Goal: Task Accomplishment & Management: Use online tool/utility

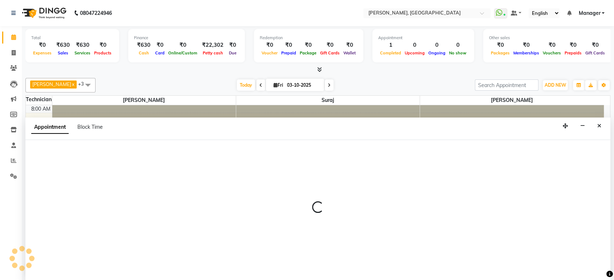
select select "77879"
select select "555"
select select "tentative"
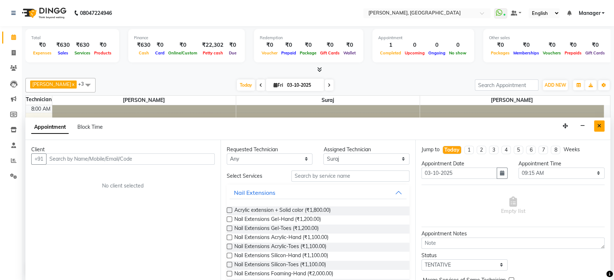
click at [599, 125] on icon "Close" at bounding box center [599, 126] width 4 height 5
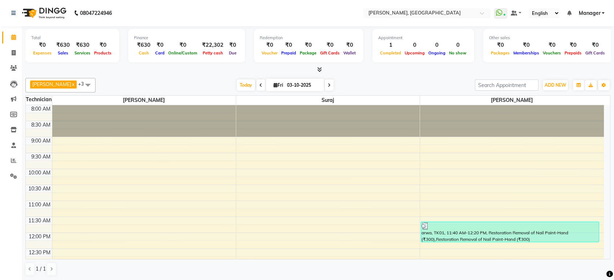
click at [320, 71] on icon at bounding box center [319, 69] width 5 height 5
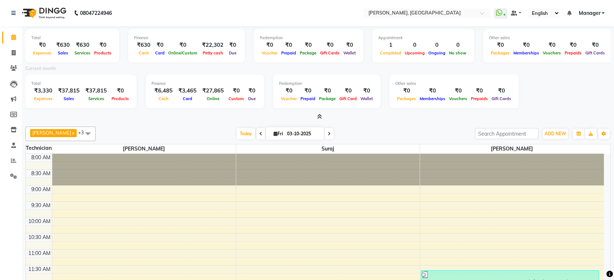
drag, startPoint x: 320, startPoint y: 71, endPoint x: 314, endPoint y: 75, distance: 6.9
click at [314, 75] on div "Total ₹0 Expenses ₹630 Sales ₹630 Services ₹0 Products Finance ₹630 Cash ₹0 Car…" at bounding box center [317, 73] width 585 height 95
click at [14, 52] on icon at bounding box center [14, 52] width 4 height 5
select select "service"
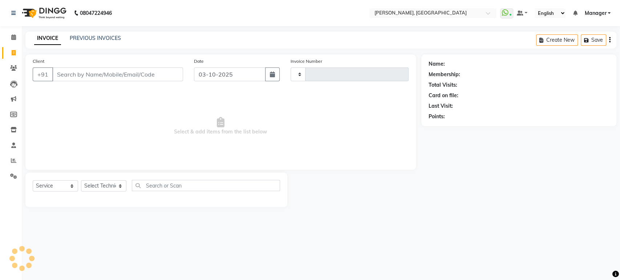
type input "1608"
select select "4998"
click at [72, 71] on input "Client" at bounding box center [117, 75] width 131 height 14
click at [99, 185] on select "Select Technician [PERSON_NAME] Manager [PERSON_NAME]" at bounding box center [103, 186] width 45 height 11
select select "77879"
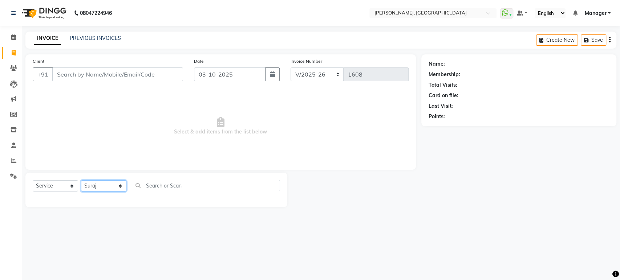
click at [81, 181] on select "Select Technician [PERSON_NAME] Manager [PERSON_NAME]" at bounding box center [103, 186] width 45 height 11
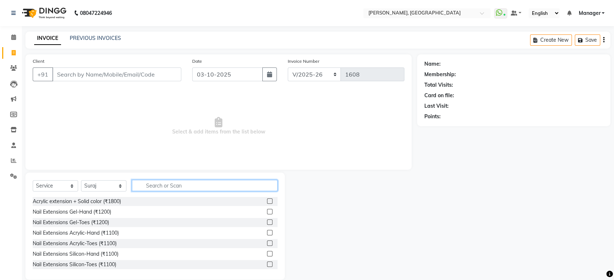
click at [151, 188] on input "text" at bounding box center [205, 185] width 146 height 11
type input "om"
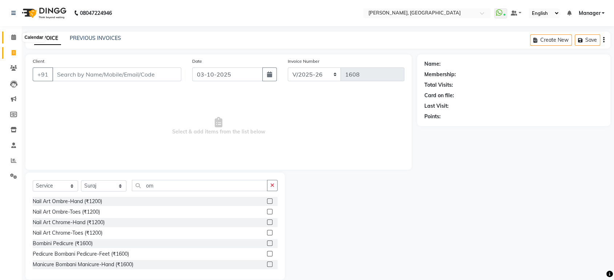
click at [12, 36] on icon at bounding box center [13, 37] width 5 height 5
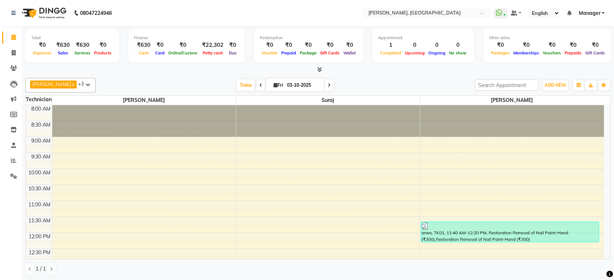
click at [318, 70] on icon at bounding box center [319, 69] width 5 height 5
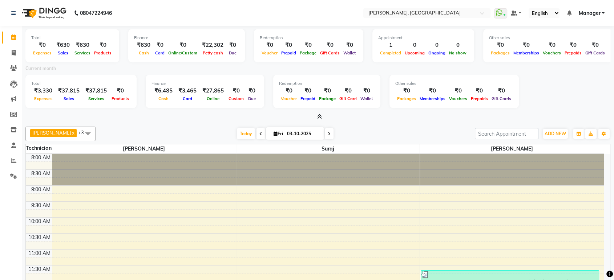
click at [316, 117] on span at bounding box center [318, 117] width 8 height 8
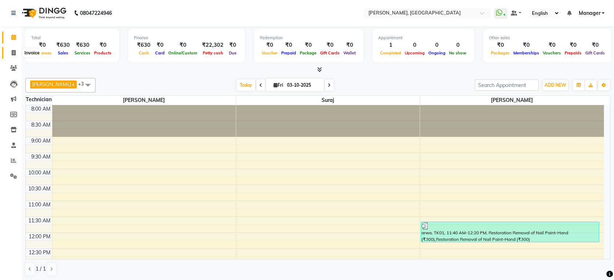
click at [12, 53] on icon at bounding box center [14, 52] width 4 height 5
select select "service"
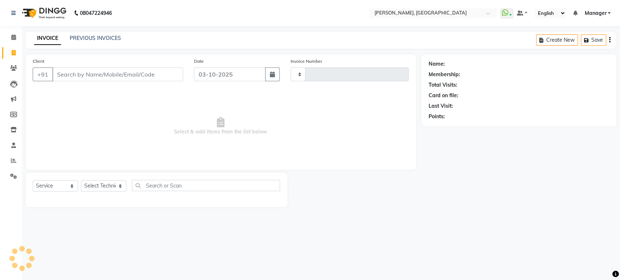
type input "1608"
select select "4998"
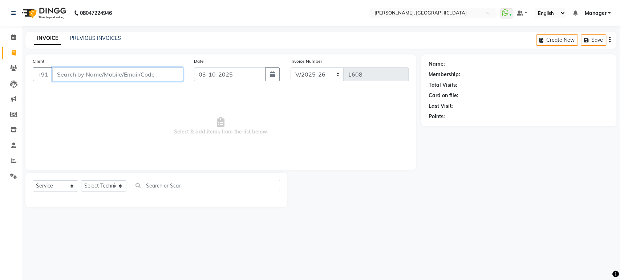
click at [84, 73] on input "Client" at bounding box center [117, 75] width 131 height 14
click at [61, 74] on input "Client" at bounding box center [117, 75] width 131 height 14
click at [111, 185] on select "Select Technician [PERSON_NAME] Manager [PERSON_NAME]" at bounding box center [103, 186] width 45 height 11
select select "77879"
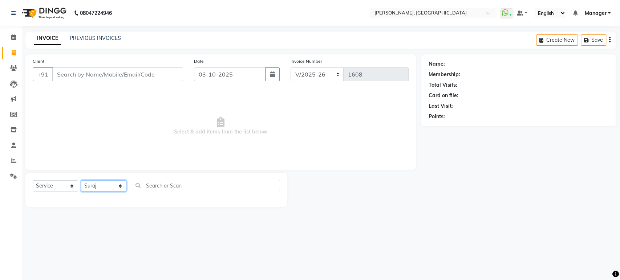
click at [81, 181] on select "Select Technician [PERSON_NAME] Manager [PERSON_NAME]" at bounding box center [103, 186] width 45 height 11
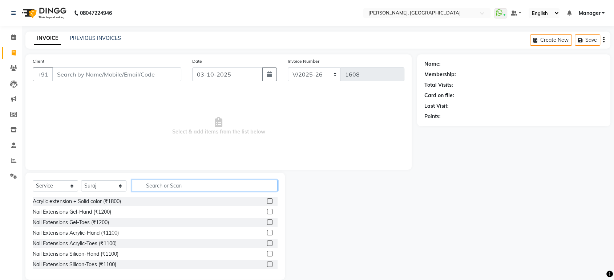
click at [151, 187] on input "text" at bounding box center [205, 185] width 146 height 11
type input "acr"
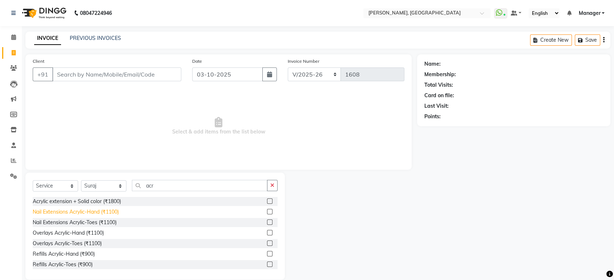
click at [108, 214] on div "Nail Extensions Acrylic-Hand (₹1100)" at bounding box center [76, 213] width 86 height 8
checkbox input "false"
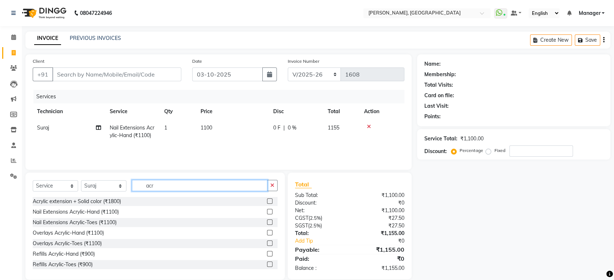
click at [160, 184] on input "acr" at bounding box center [200, 185] width 136 height 11
type input "a"
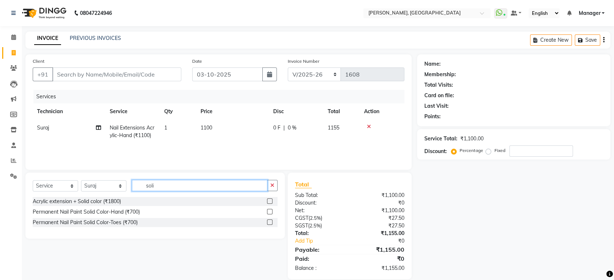
type input "soli"
click at [267, 213] on div at bounding box center [269, 213] width 5 height 8
click at [268, 213] on label at bounding box center [269, 211] width 5 height 5
click at [268, 213] on input "checkbox" at bounding box center [269, 212] width 5 height 5
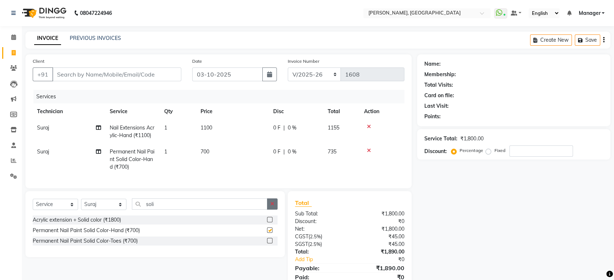
checkbox input "false"
click at [271, 207] on icon "button" at bounding box center [272, 204] width 4 height 5
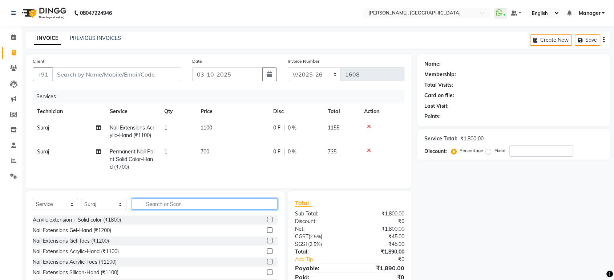
click at [223, 210] on input "text" at bounding box center [205, 204] width 146 height 11
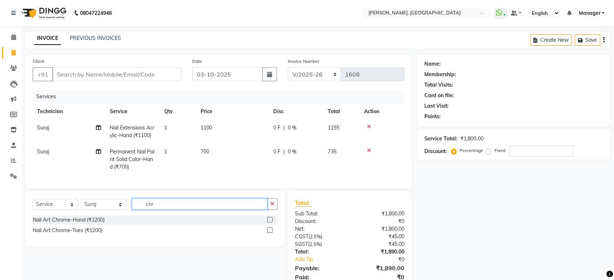
type input "chr"
click at [268, 223] on label at bounding box center [269, 219] width 5 height 5
click at [268, 223] on input "checkbox" at bounding box center [269, 220] width 5 height 5
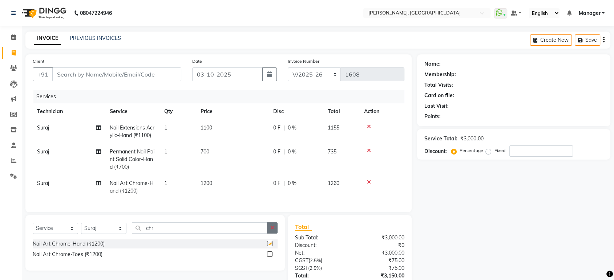
checkbox input "false"
click at [272, 231] on icon "button" at bounding box center [272, 228] width 4 height 5
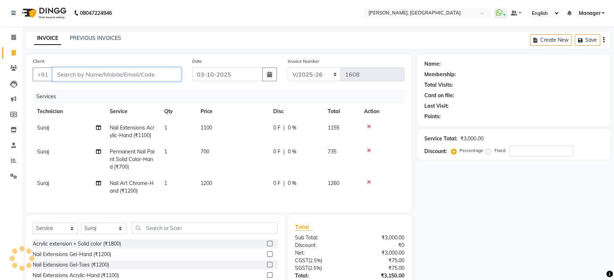
click at [141, 78] on input "Client" at bounding box center [116, 75] width 129 height 14
type input "7"
type input "0"
type input "7411512723"
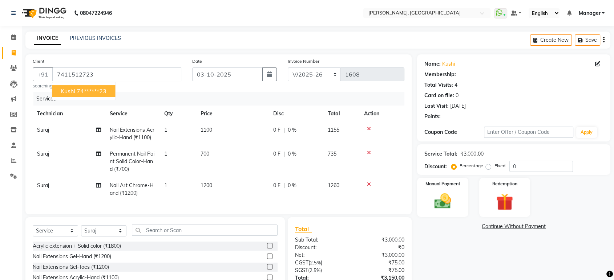
select select "1: Object"
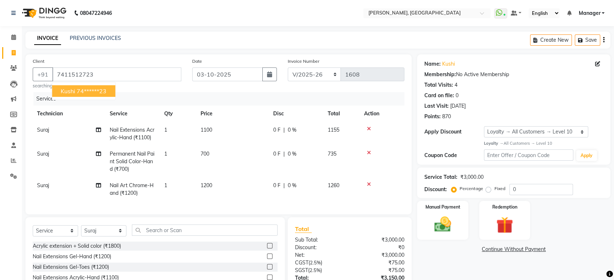
click at [85, 94] on ngb-highlight "74******23" at bounding box center [92, 91] width 30 height 7
type input "74******23"
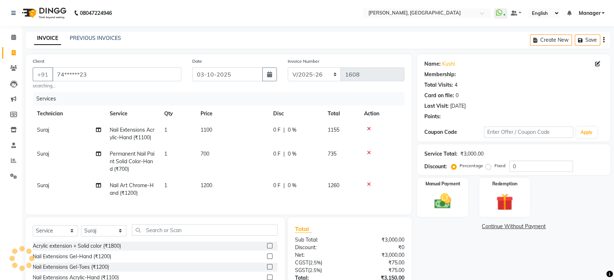
select select "1: Object"
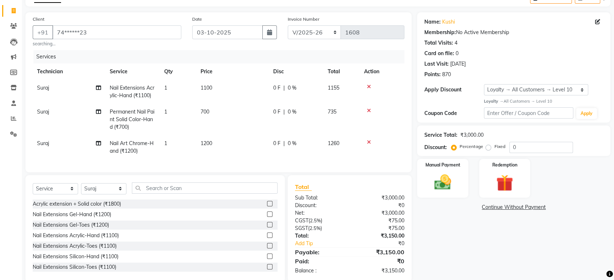
scroll to position [49, 0]
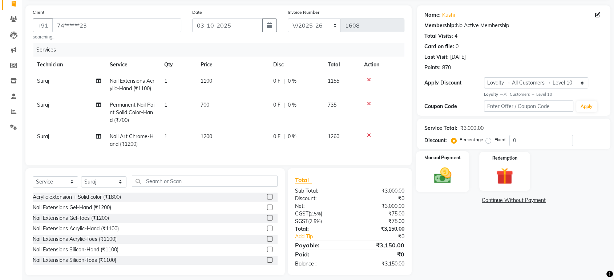
click at [447, 181] on img at bounding box center [442, 176] width 28 height 20
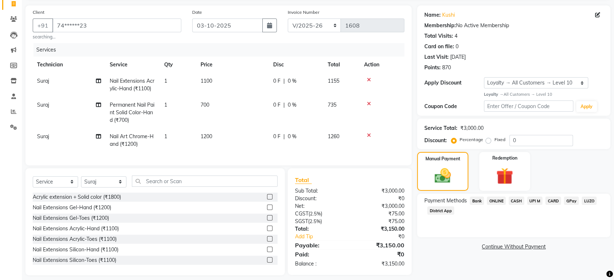
scroll to position [61, 0]
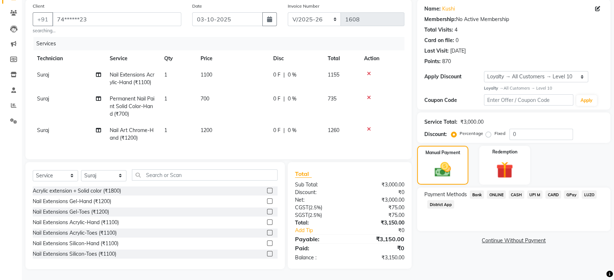
click at [497, 191] on span "ONLINE" at bounding box center [496, 195] width 19 height 8
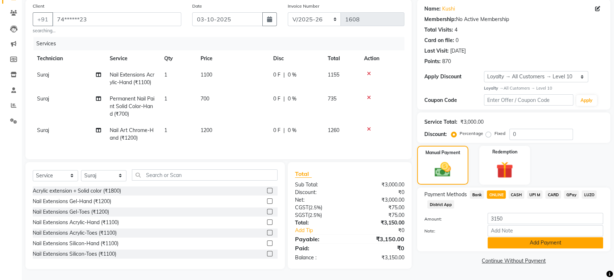
click at [546, 238] on button "Add Payment" at bounding box center [546, 243] width 116 height 11
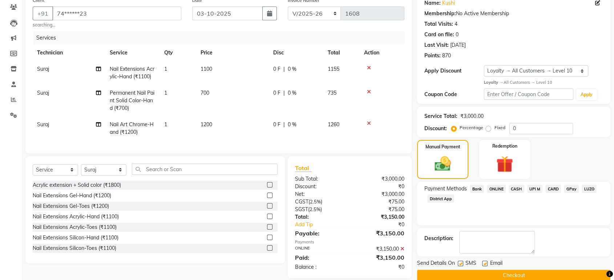
scroll to position [112, 0]
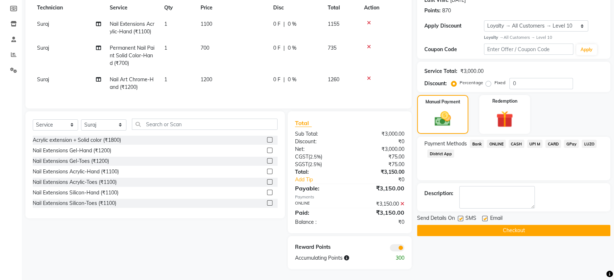
click at [530, 226] on button "Checkout" at bounding box center [513, 230] width 193 height 11
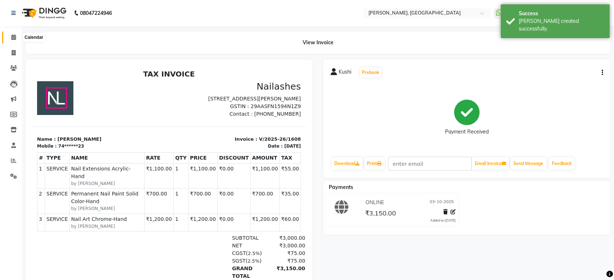
click at [13, 40] on icon at bounding box center [13, 37] width 5 height 5
